Goal: Connect with others: Establish contact or relationships with other users

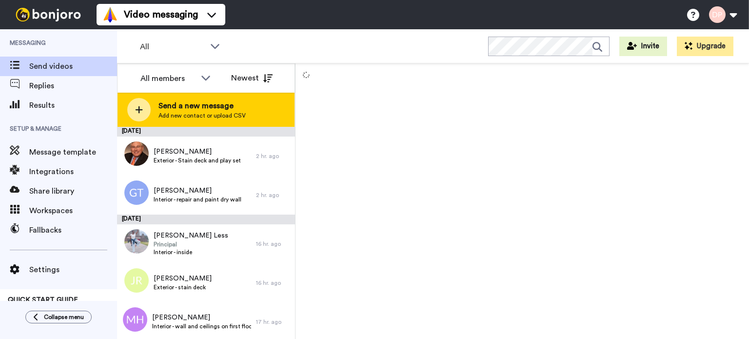
click at [193, 112] on span "Add new contact or upload CSV" at bounding box center [202, 116] width 87 height 8
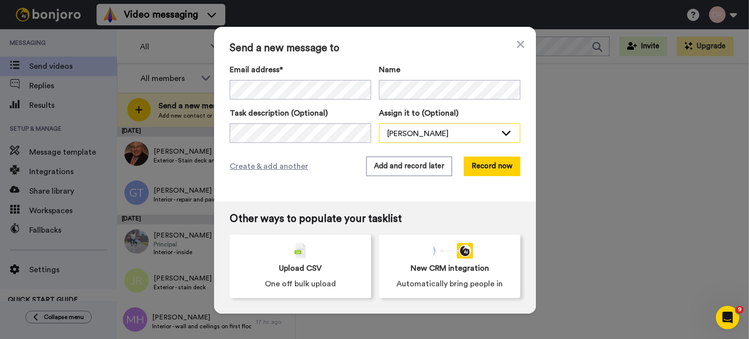
click at [433, 130] on div "[PERSON_NAME]" at bounding box center [441, 134] width 109 height 12
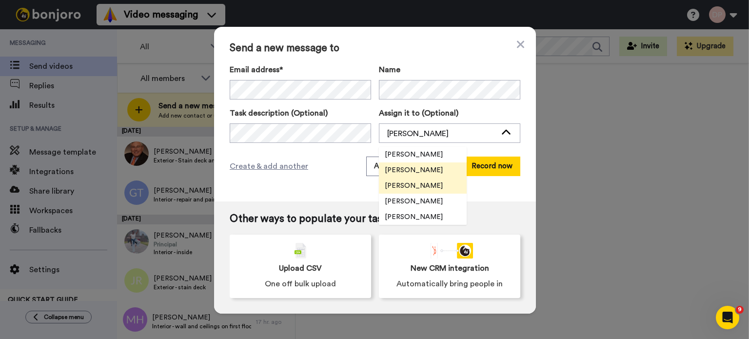
click at [421, 184] on span "[PERSON_NAME]" at bounding box center [414, 186] width 70 height 10
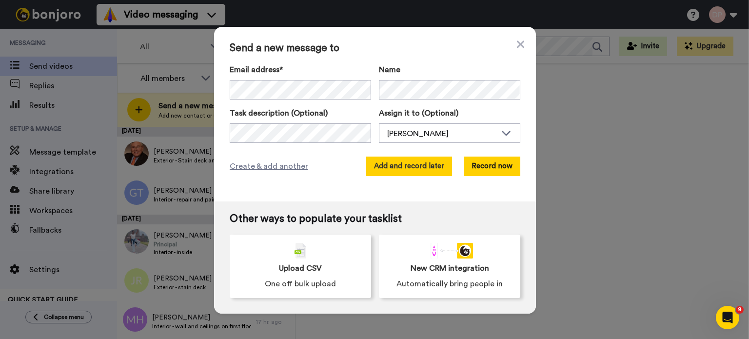
click at [417, 171] on button "Add and record later" at bounding box center [409, 167] width 86 height 20
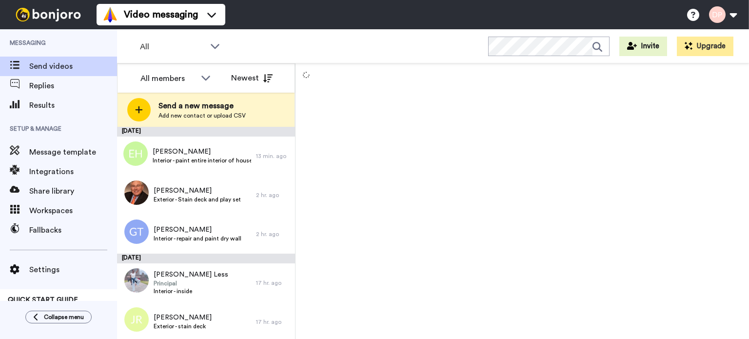
click at [191, 109] on span "Send a new message" at bounding box center [202, 106] width 87 height 12
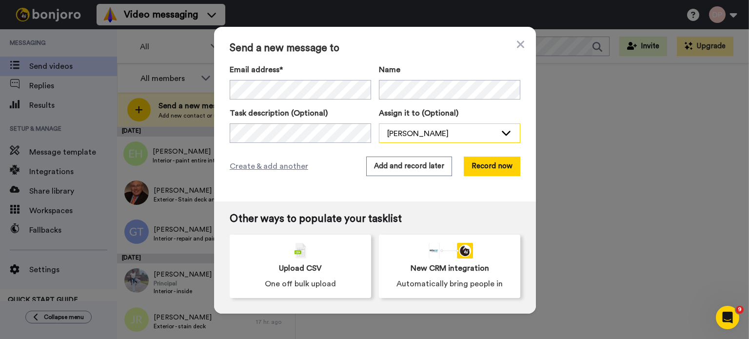
click at [426, 134] on div "[PERSON_NAME]" at bounding box center [441, 134] width 109 height 12
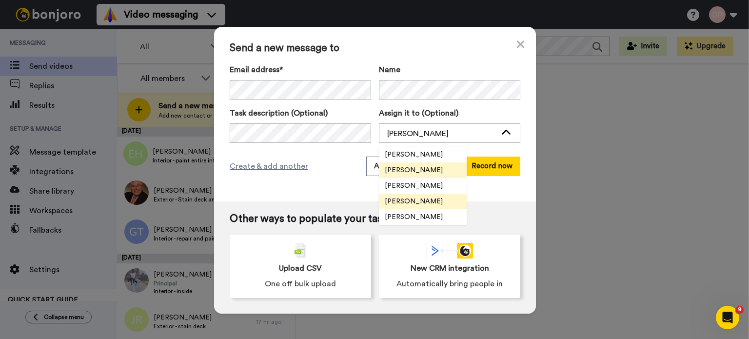
click at [418, 203] on span "[PERSON_NAME]" at bounding box center [414, 202] width 70 height 10
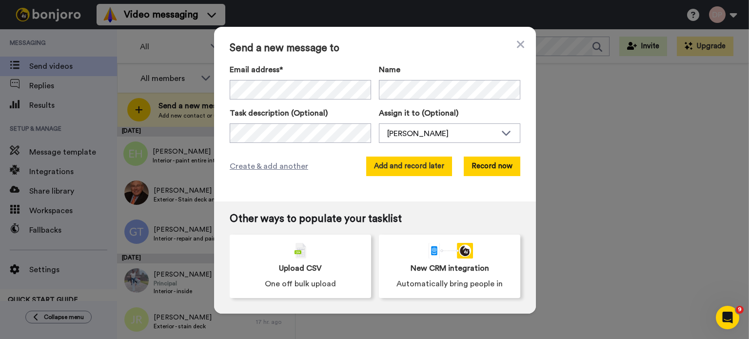
click at [408, 166] on button "Add and record later" at bounding box center [409, 167] width 86 height 20
